Goal: Task Accomplishment & Management: Manage account settings

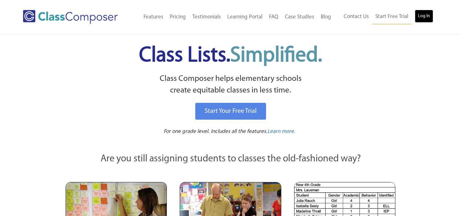
click at [420, 17] on link "Log In" at bounding box center [424, 16] width 18 height 13
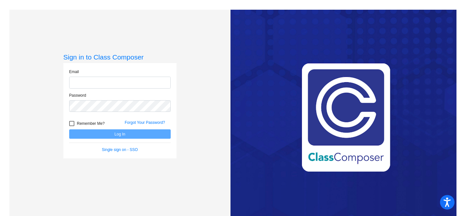
click at [149, 81] on input "email" at bounding box center [120, 83] width 102 height 12
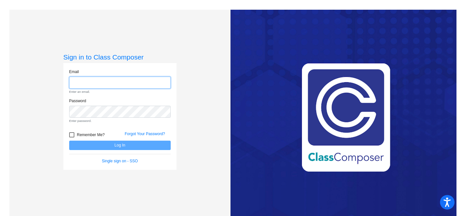
type input "[EMAIL_ADDRESS][PERSON_NAME][DOMAIN_NAME]"
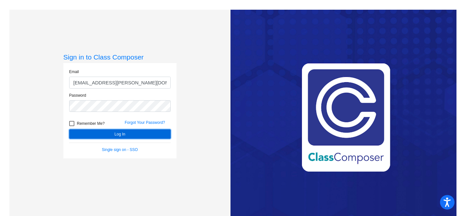
click at [145, 134] on button "Log In" at bounding box center [120, 133] width 102 height 9
